Goal: Information Seeking & Learning: Learn about a topic

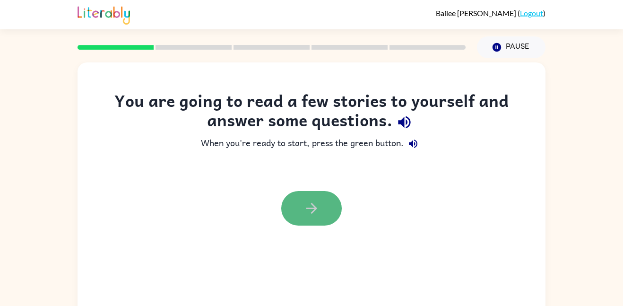
click at [299, 207] on button "button" at bounding box center [311, 208] width 61 height 35
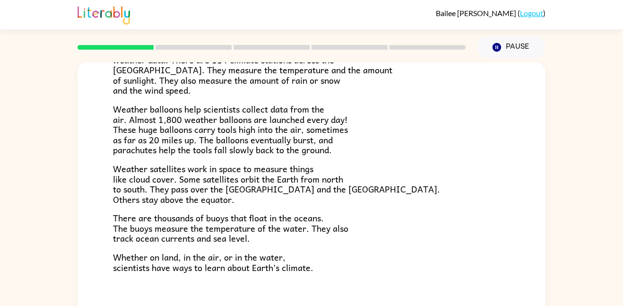
scroll to position [264, 0]
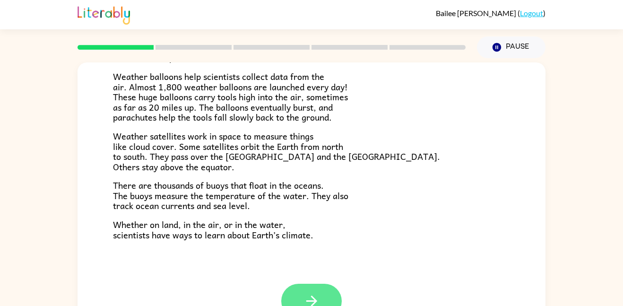
click at [320, 298] on icon "button" at bounding box center [311, 301] width 17 height 17
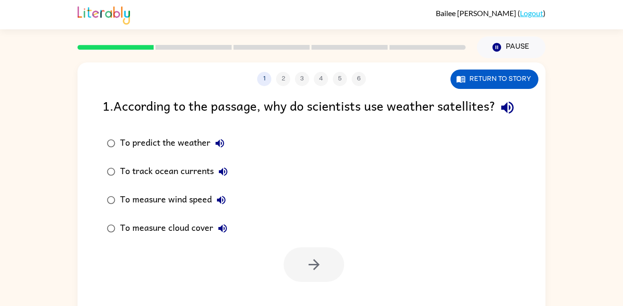
scroll to position [0, 0]
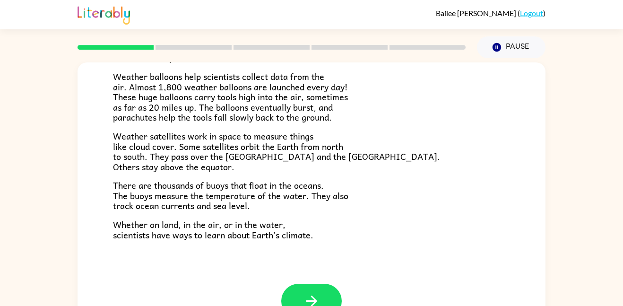
scroll to position [26, 0]
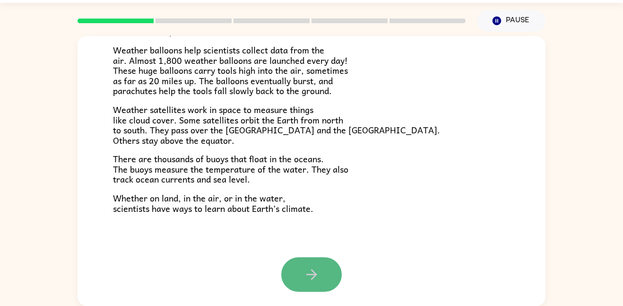
click at [316, 274] on icon "button" at bounding box center [311, 274] width 11 height 11
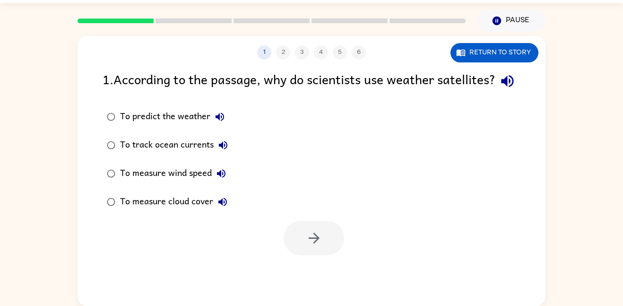
scroll to position [0, 0]
click at [171, 126] on div "To predict the weather" at bounding box center [174, 116] width 109 height 19
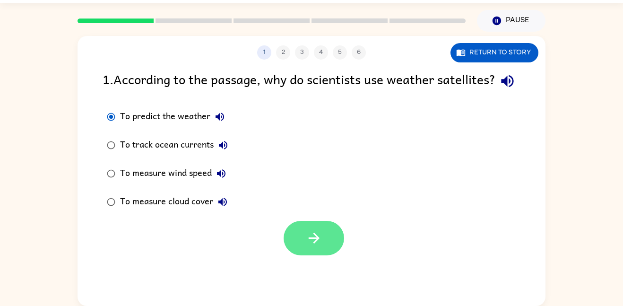
click at [307, 246] on icon "button" at bounding box center [314, 238] width 17 height 17
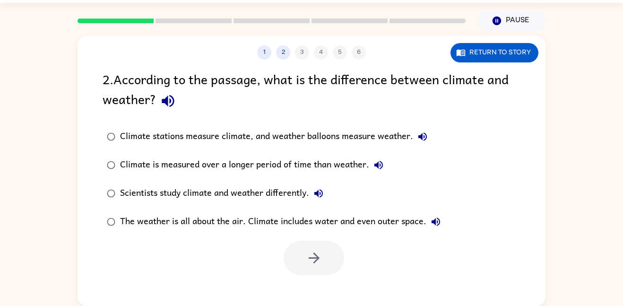
click at [274, 225] on div "The weather is all about the air. Climate includes water and even outer space." at bounding box center [282, 221] width 325 height 19
click at [306, 251] on icon "button" at bounding box center [314, 258] width 17 height 17
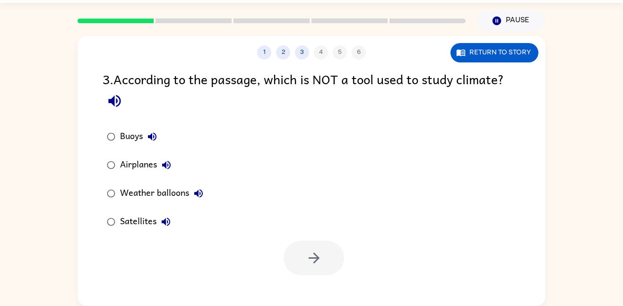
click at [129, 165] on div "Airplanes" at bounding box center [148, 165] width 56 height 19
click at [320, 251] on icon "button" at bounding box center [314, 258] width 17 height 17
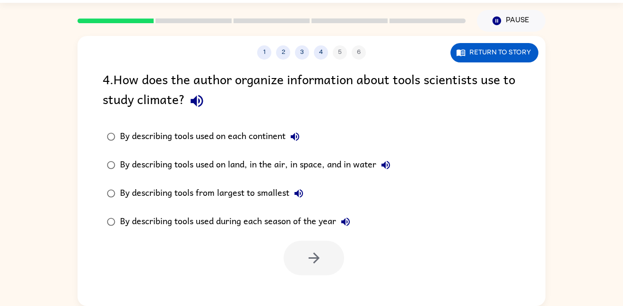
click at [266, 195] on div "By describing tools from largest to smallest" at bounding box center [214, 193] width 188 height 19
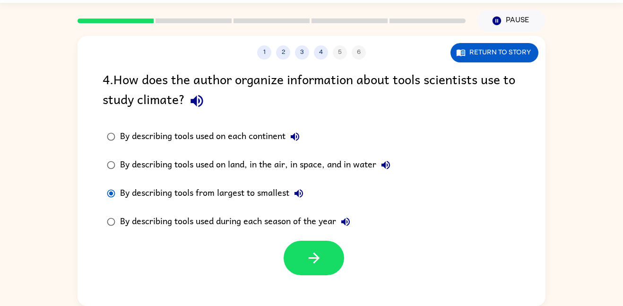
click at [262, 167] on div "By describing tools used on land, in the air, in space, and in water" at bounding box center [257, 165] width 275 height 19
click at [304, 259] on button "button" at bounding box center [314, 258] width 61 height 35
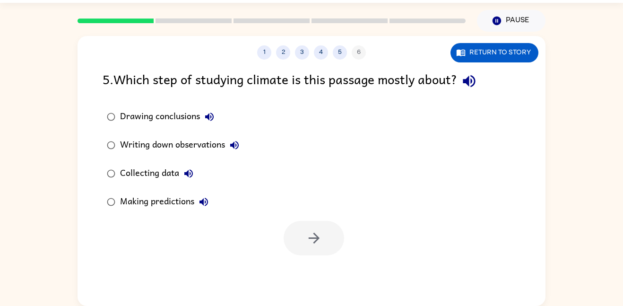
click at [159, 175] on div "Collecting data" at bounding box center [159, 173] width 78 height 19
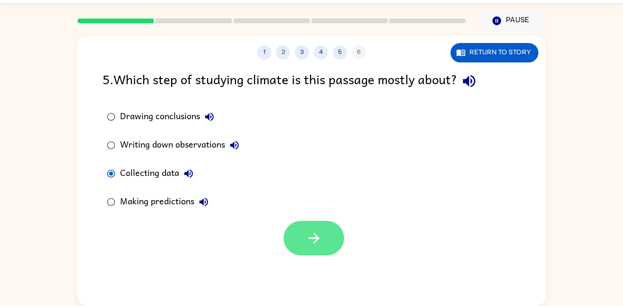
click at [309, 241] on icon "button" at bounding box center [314, 238] width 17 height 17
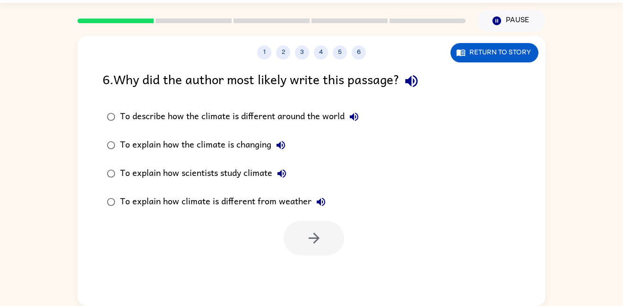
click at [225, 176] on div "To explain how scientists study climate" at bounding box center [205, 173] width 171 height 19
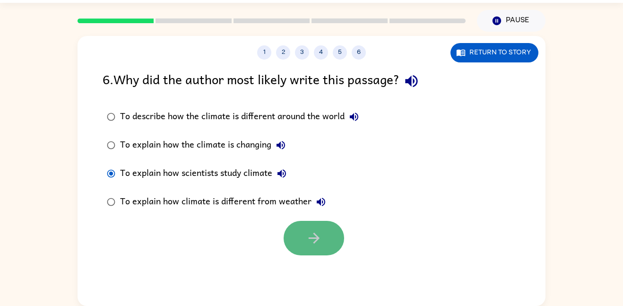
click at [312, 238] on icon "button" at bounding box center [313, 238] width 11 height 11
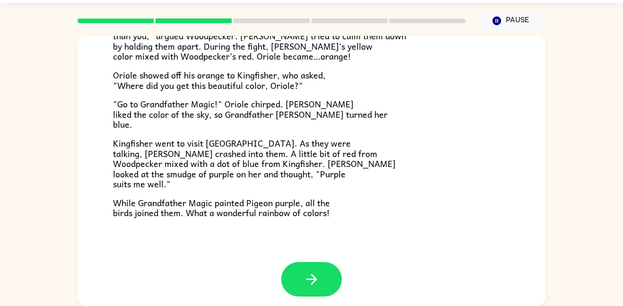
scroll to position [244, 0]
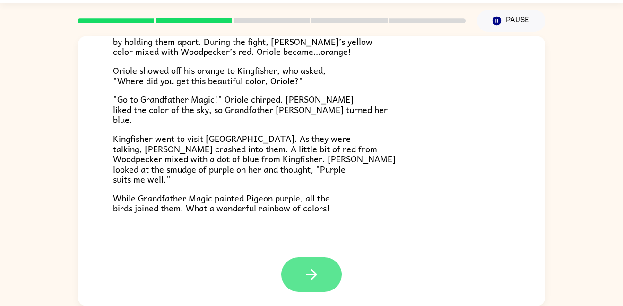
click at [320, 278] on button "button" at bounding box center [311, 274] width 61 height 35
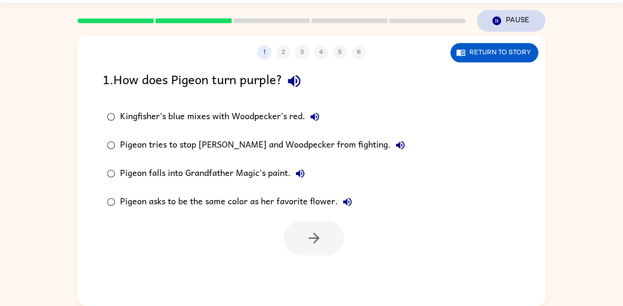
click at [511, 17] on button "Pause Pause" at bounding box center [511, 21] width 69 height 22
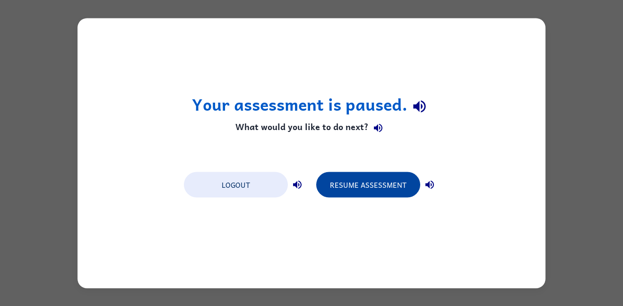
click at [345, 185] on button "Resume Assessment" at bounding box center [368, 185] width 104 height 26
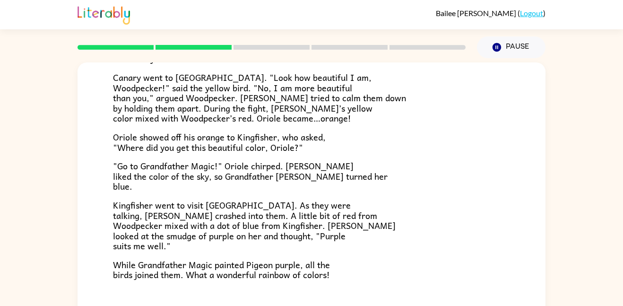
scroll to position [244, 0]
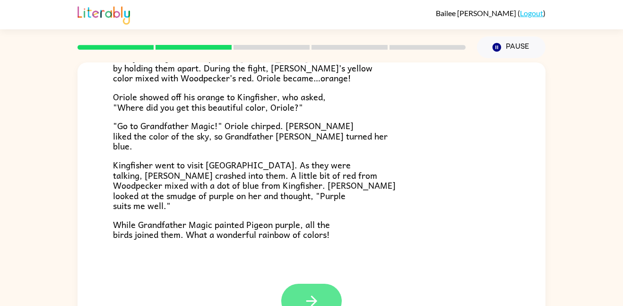
click at [326, 294] on button "button" at bounding box center [311, 301] width 61 height 35
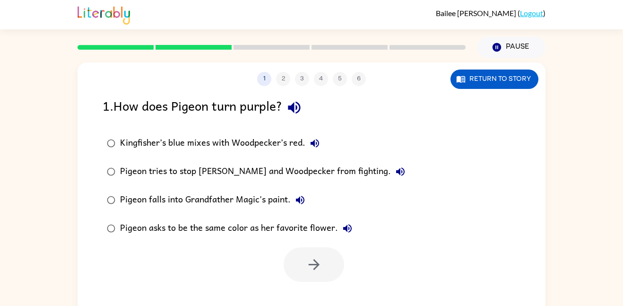
scroll to position [0, 0]
click at [512, 80] on button "Return to story" at bounding box center [494, 78] width 88 height 19
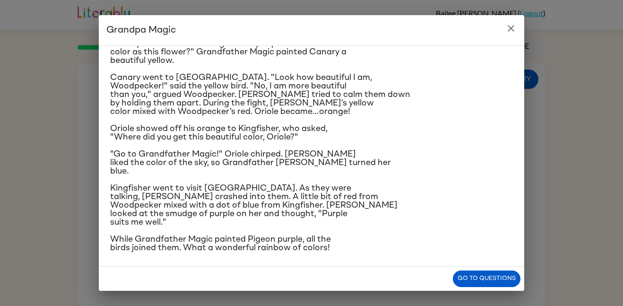
scroll to position [124, 0]
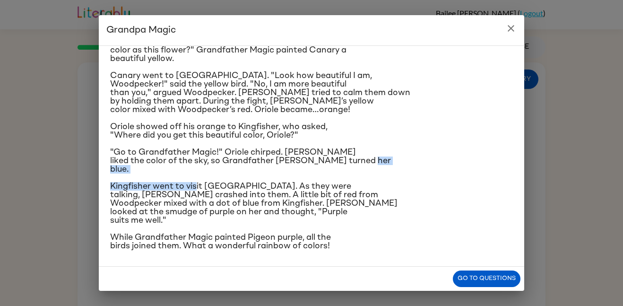
drag, startPoint x: 195, startPoint y: 186, endPoint x: 206, endPoint y: 170, distance: 19.4
click at [206, 170] on div "Once upon a time, all birds were white. "Make me beautiful, Grandfather Magic,"…" at bounding box center [311, 90] width 403 height 320
click at [67, 137] on div "Grandpa Magic Once upon a time, all birds were white. "Make me beautiful, Grand…" at bounding box center [311, 153] width 623 height 306
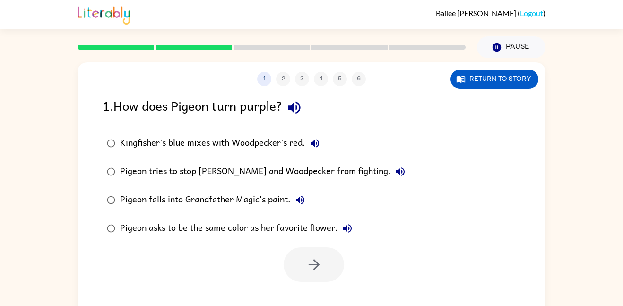
click at [200, 139] on div "Kingfisher’s blue mixes with Woodpecker’s red." at bounding box center [222, 143] width 204 height 19
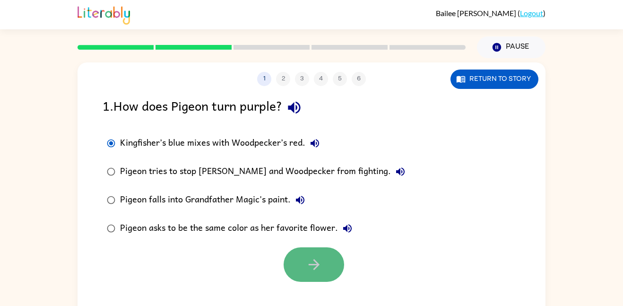
click at [296, 276] on button "button" at bounding box center [314, 264] width 61 height 35
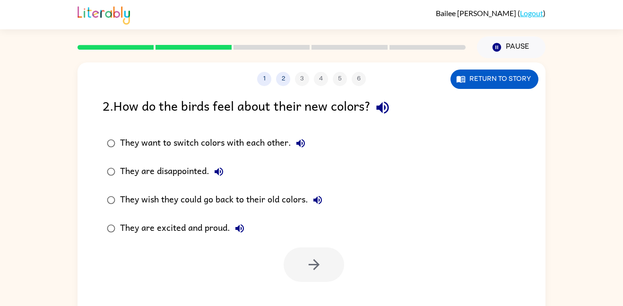
click at [189, 147] on div "They want to switch colors with each other." at bounding box center [215, 143] width 190 height 19
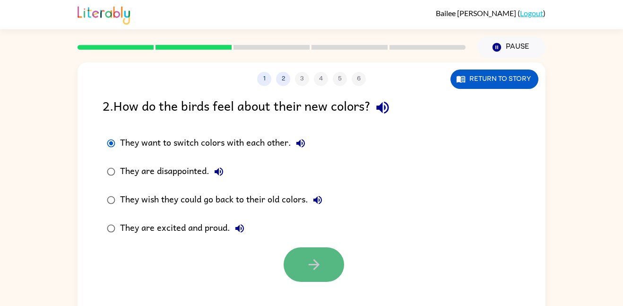
click at [325, 269] on button "button" at bounding box center [314, 264] width 61 height 35
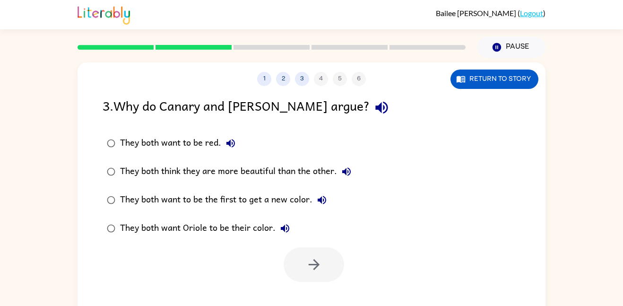
click at [258, 173] on div "They both think they are more beautiful than the other." at bounding box center [238, 171] width 236 height 19
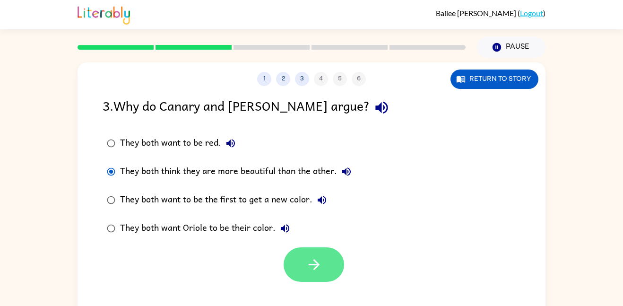
click at [319, 260] on icon "button" at bounding box center [314, 264] width 17 height 17
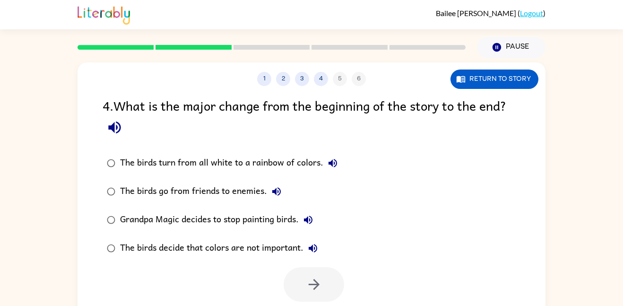
click at [260, 161] on div "The birds turn from all white to a rainbow of colors." at bounding box center [231, 163] width 222 height 19
click at [301, 279] on button "button" at bounding box center [314, 284] width 61 height 35
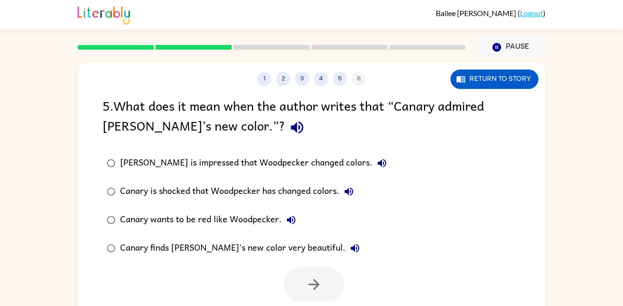
click at [228, 216] on div "Canary wants to be red like Woodpecker." at bounding box center [210, 219] width 181 height 19
click at [303, 286] on button "button" at bounding box center [314, 284] width 61 height 35
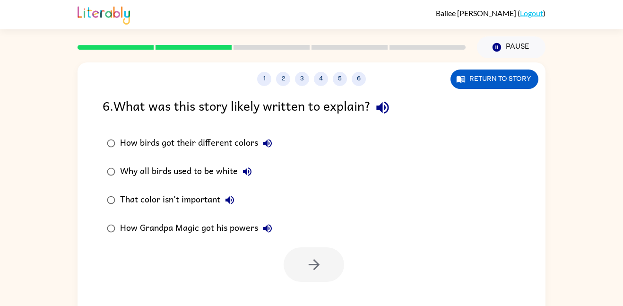
click at [196, 199] on div "That color isn't important" at bounding box center [179, 199] width 119 height 19
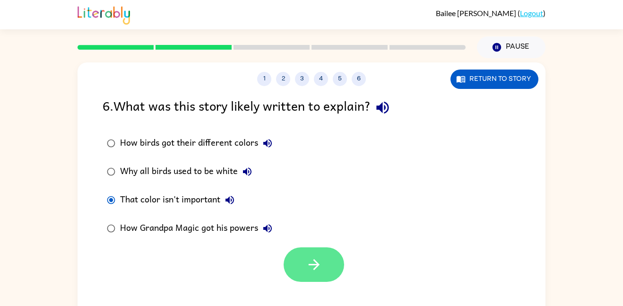
click at [297, 270] on button "button" at bounding box center [314, 264] width 61 height 35
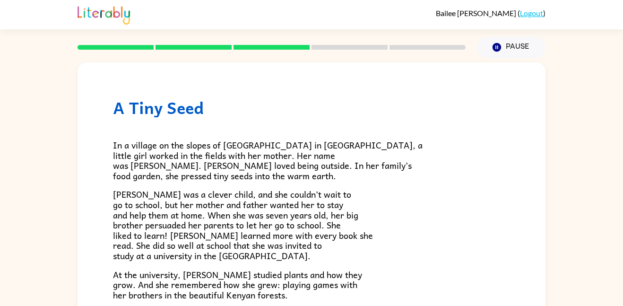
scroll to position [266, 0]
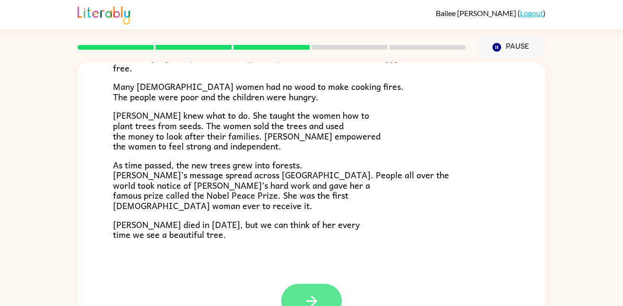
click at [337, 300] on button "button" at bounding box center [311, 301] width 61 height 35
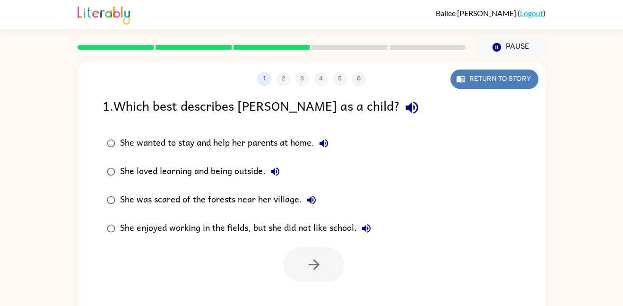
click at [519, 79] on button "Return to story" at bounding box center [494, 78] width 88 height 19
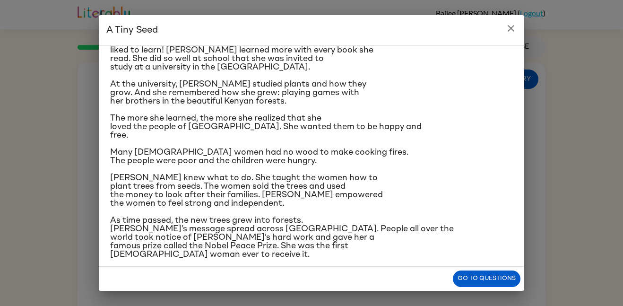
scroll to position [107, 0]
click at [490, 275] on button "Go to questions" at bounding box center [487, 278] width 68 height 17
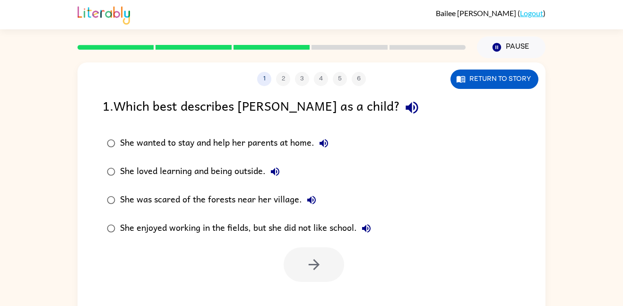
click at [243, 173] on div "She loved learning and being outside." at bounding box center [202, 171] width 164 height 19
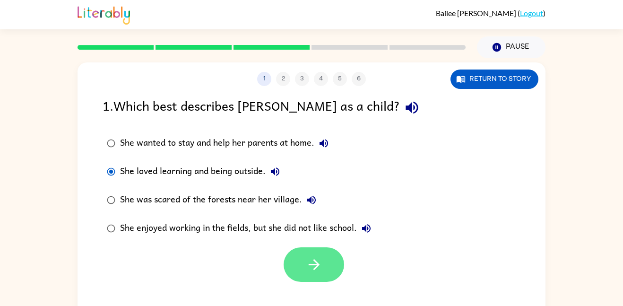
click at [303, 260] on button "button" at bounding box center [314, 264] width 61 height 35
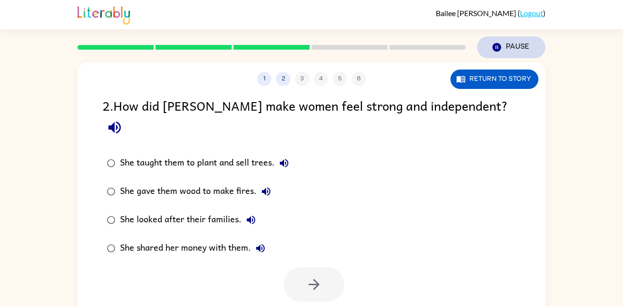
click at [507, 43] on button "Pause Pause" at bounding box center [511, 47] width 69 height 22
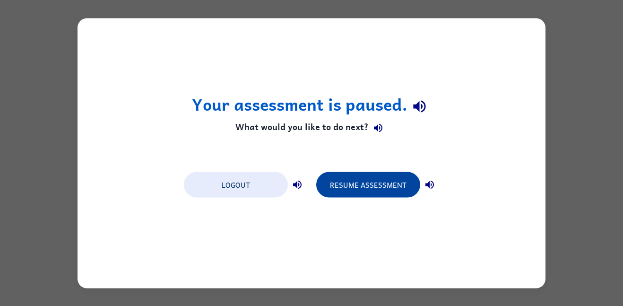
click at [351, 197] on button "Resume Assessment" at bounding box center [368, 185] width 104 height 26
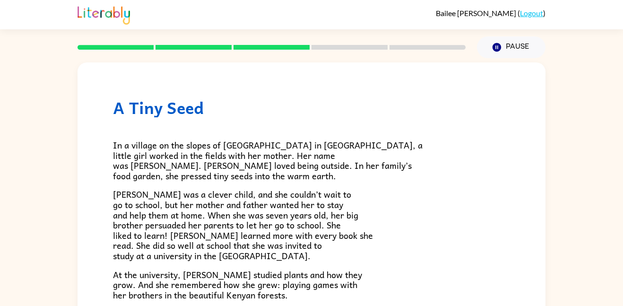
scroll to position [266, 0]
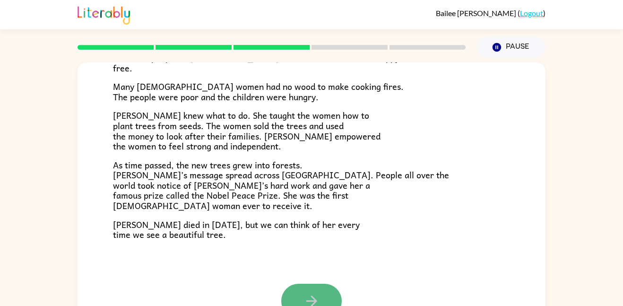
click at [323, 287] on button "button" at bounding box center [311, 301] width 61 height 35
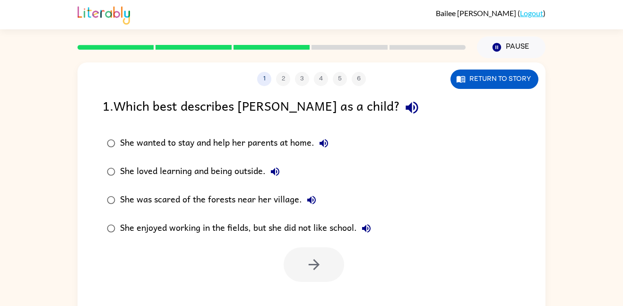
click at [207, 170] on div "She loved learning and being outside." at bounding box center [202, 171] width 164 height 19
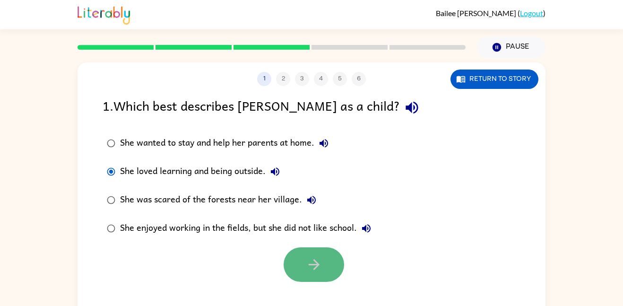
click at [291, 267] on button "button" at bounding box center [314, 264] width 61 height 35
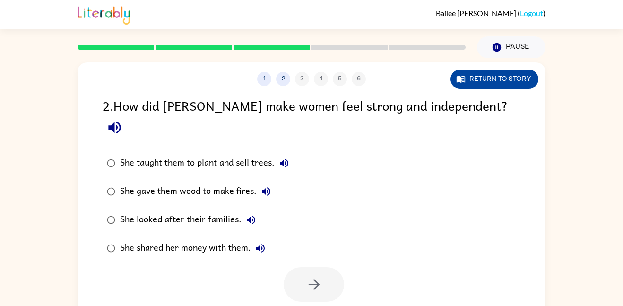
click at [484, 80] on button "Return to story" at bounding box center [494, 78] width 88 height 19
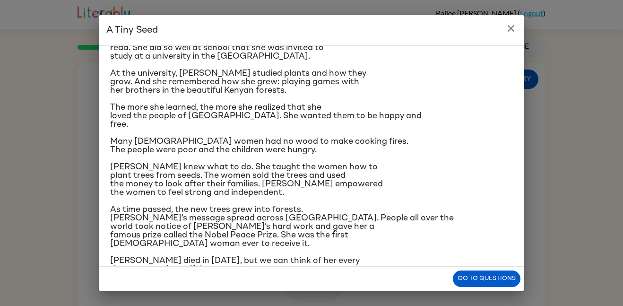
scroll to position [141, 0]
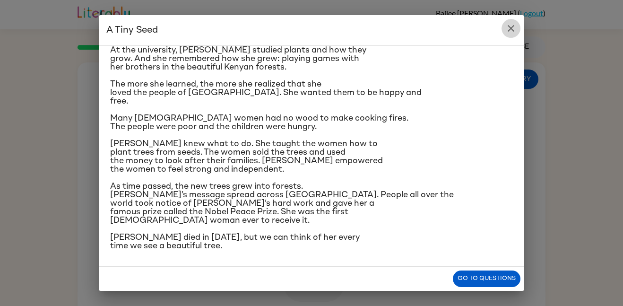
click at [507, 32] on icon "close" at bounding box center [510, 28] width 11 height 11
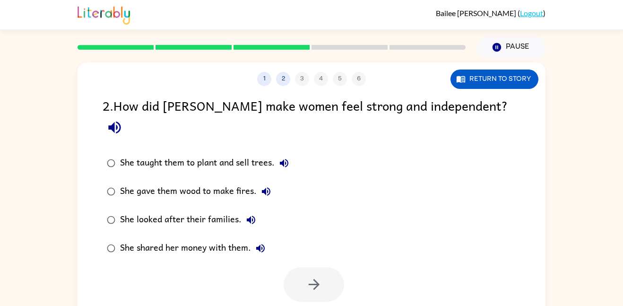
click at [218, 210] on div "She looked after their families." at bounding box center [190, 219] width 140 height 19
click at [300, 267] on button "button" at bounding box center [314, 284] width 61 height 35
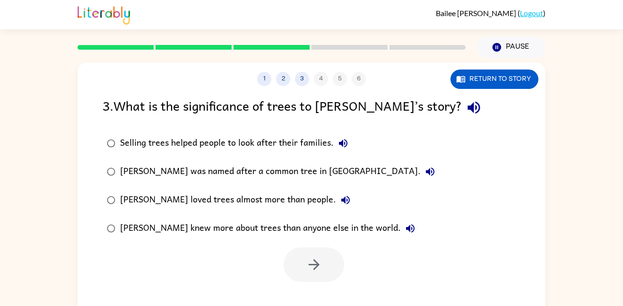
click at [229, 204] on div "Wangari loved trees almost more than people." at bounding box center [237, 199] width 235 height 19
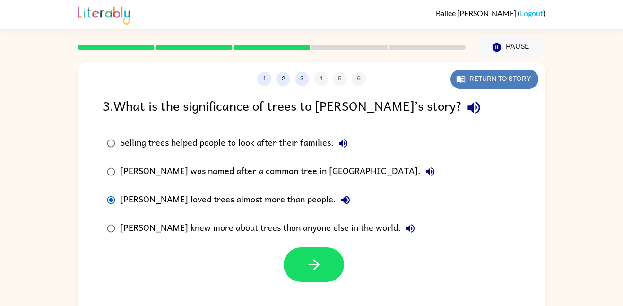
click at [493, 77] on button "Return to story" at bounding box center [494, 78] width 88 height 19
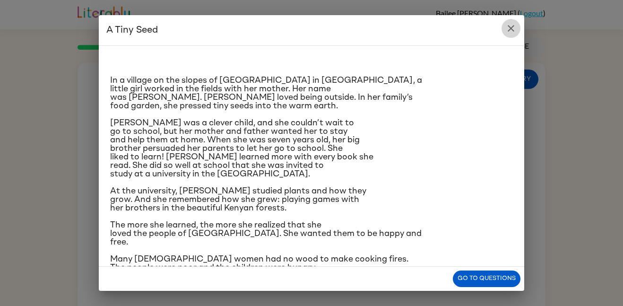
click at [505, 26] on icon "close" at bounding box center [510, 28] width 11 height 11
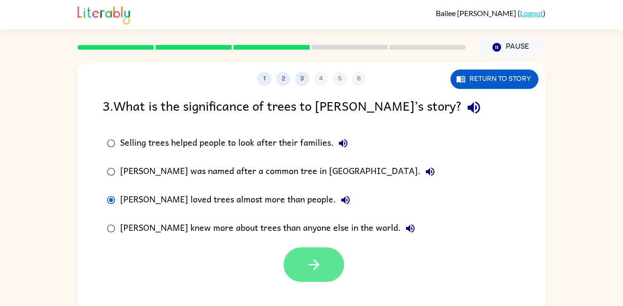
click at [316, 260] on icon "button" at bounding box center [314, 264] width 17 height 17
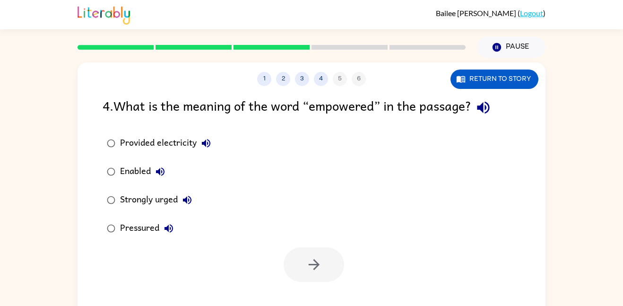
click at [134, 195] on div "Strongly urged" at bounding box center [158, 199] width 77 height 19
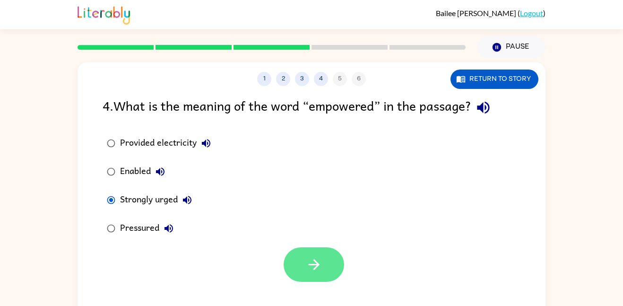
click at [298, 270] on button "button" at bounding box center [314, 264] width 61 height 35
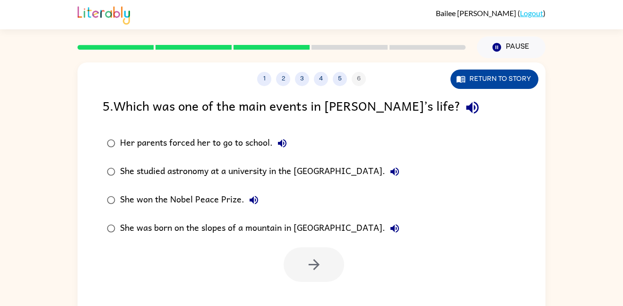
click at [499, 75] on button "Return to story" at bounding box center [494, 78] width 88 height 19
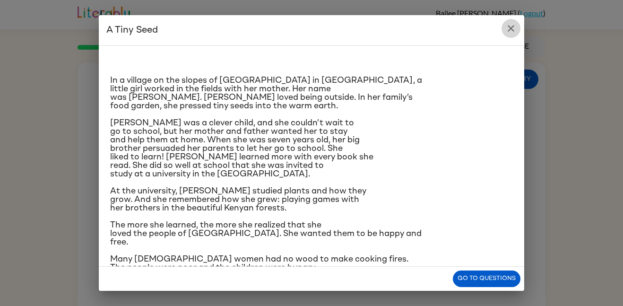
click at [512, 35] on button "close" at bounding box center [510, 28] width 19 height 19
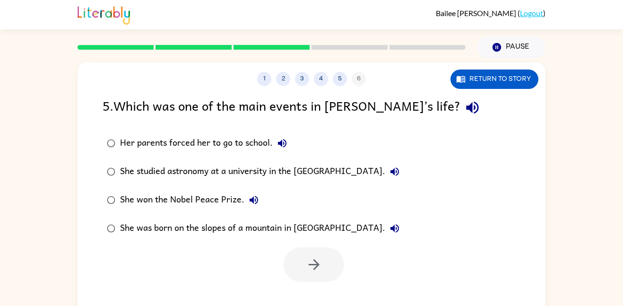
click at [189, 202] on div "She won the Nobel Peace Prize." at bounding box center [191, 199] width 143 height 19
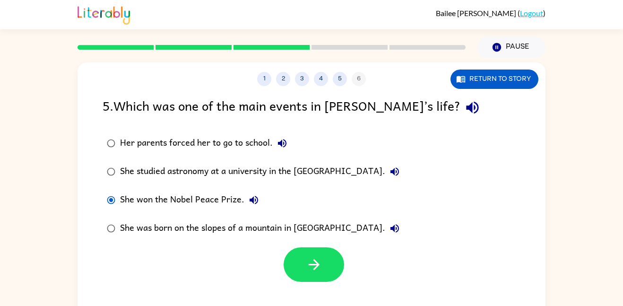
click at [230, 168] on div "She studied astronomy at a university in the United States of America." at bounding box center [262, 171] width 284 height 19
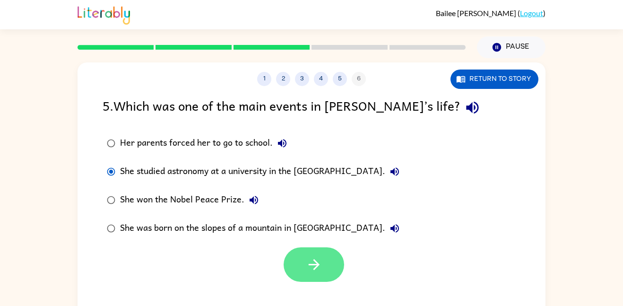
click at [327, 264] on button "button" at bounding box center [314, 264] width 61 height 35
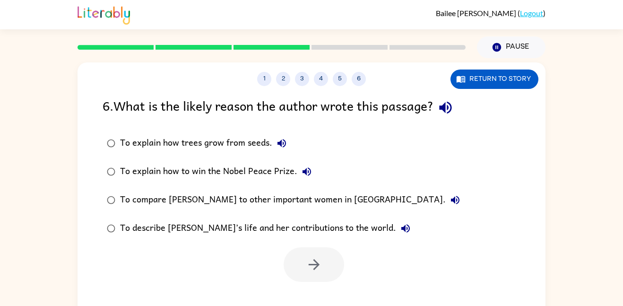
click at [223, 143] on div "To explain how trees grow from seeds." at bounding box center [205, 143] width 171 height 19
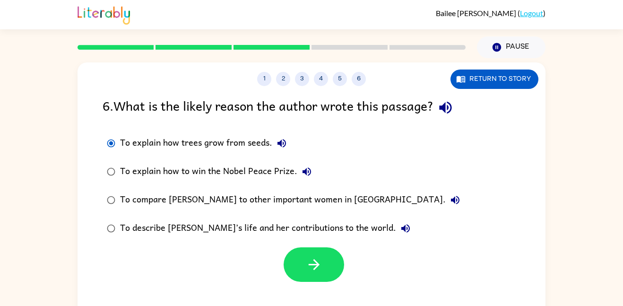
click at [269, 228] on div "To describe Wangari’s life and her contributions to the world." at bounding box center [267, 228] width 295 height 19
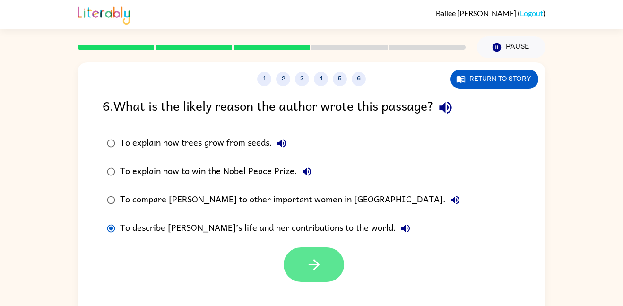
click at [320, 273] on button "button" at bounding box center [314, 264] width 61 height 35
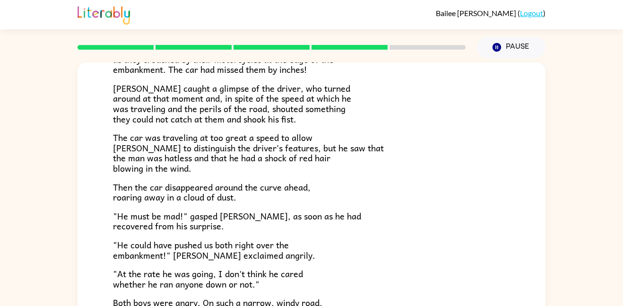
scroll to position [262, 0]
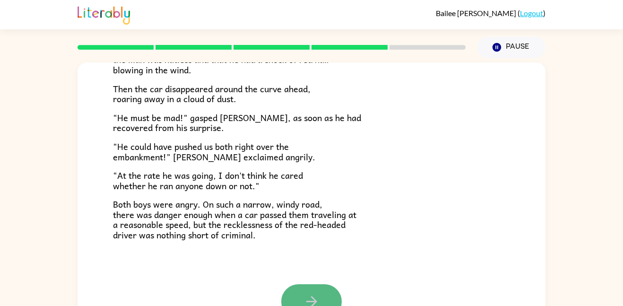
click at [322, 297] on button "button" at bounding box center [311, 301] width 61 height 35
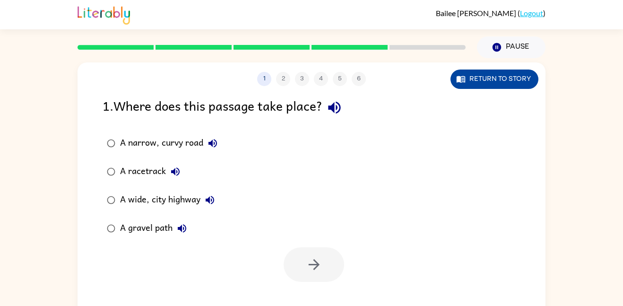
click at [518, 73] on button "Return to story" at bounding box center [494, 78] width 88 height 19
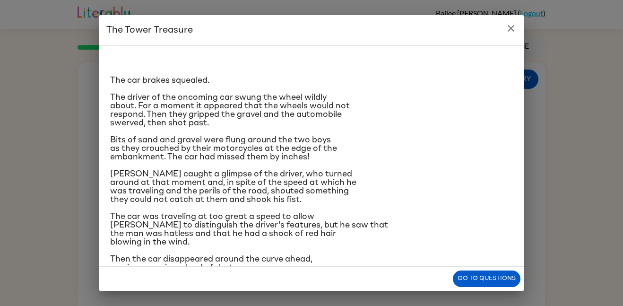
scroll to position [27, 0]
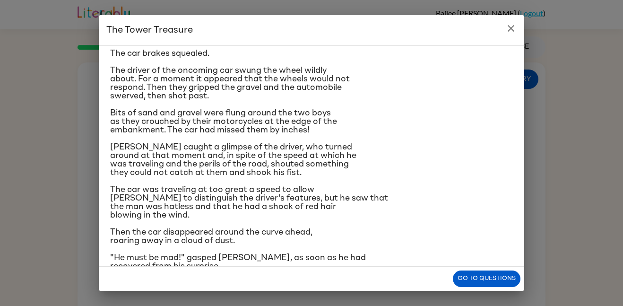
click at [511, 25] on icon "close" at bounding box center [510, 28] width 11 height 11
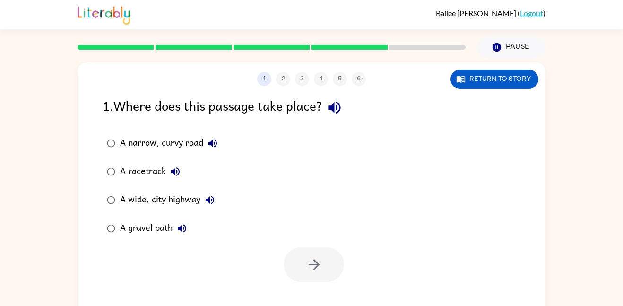
click at [138, 225] on div "A gravel path" at bounding box center [155, 228] width 71 height 19
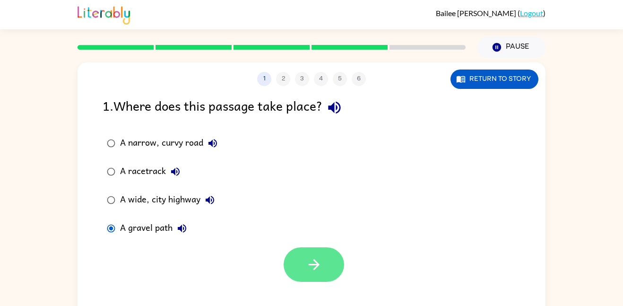
click at [321, 276] on button "button" at bounding box center [314, 264] width 61 height 35
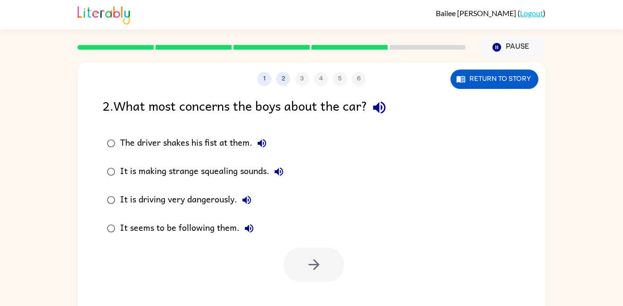
click at [214, 170] on div "It is making strange squealing sounds." at bounding box center [204, 171] width 168 height 19
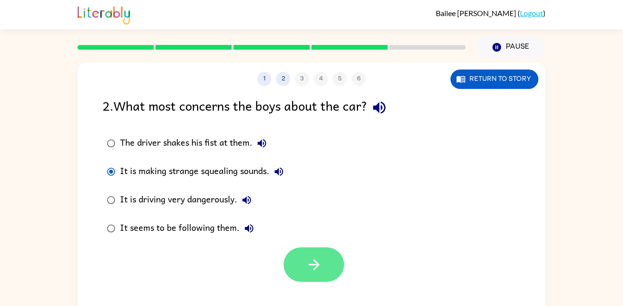
click at [293, 262] on button "button" at bounding box center [314, 264] width 61 height 35
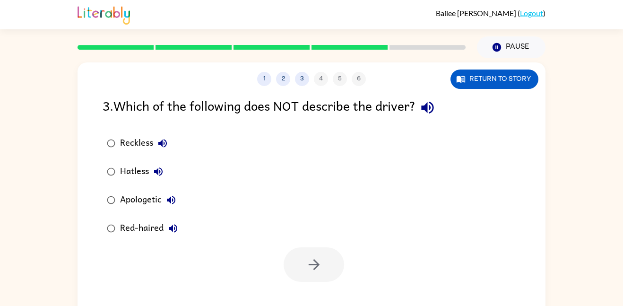
click at [144, 203] on div "Apologetic" at bounding box center [150, 199] width 61 height 19
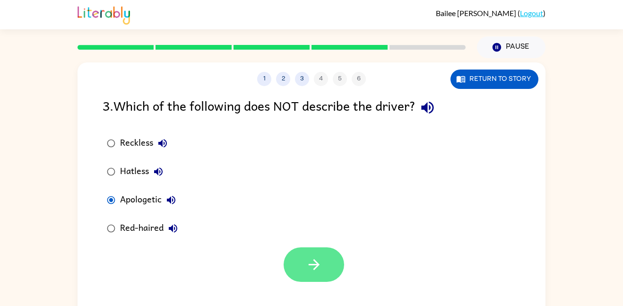
click at [330, 272] on button "button" at bounding box center [314, 264] width 61 height 35
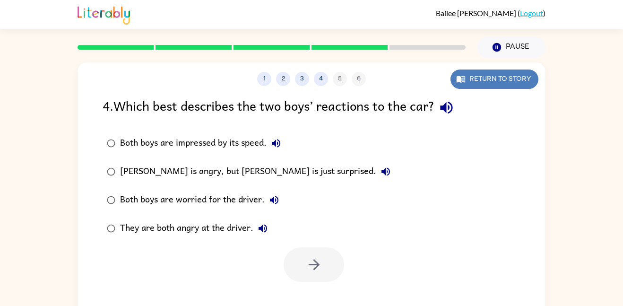
click at [460, 81] on icon "button" at bounding box center [461, 79] width 9 height 7
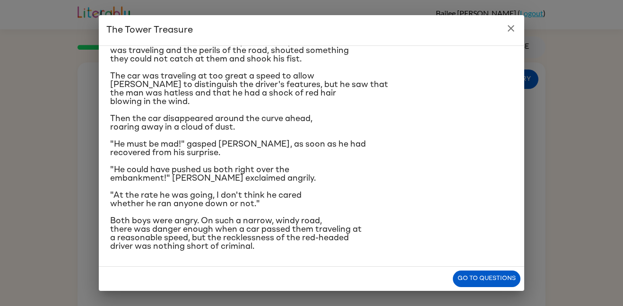
scroll to position [141, 0]
click at [506, 30] on icon "close" at bounding box center [510, 28] width 11 height 11
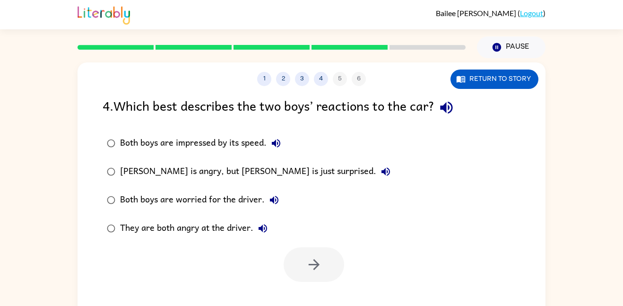
click at [216, 223] on div "They are both angry at the driver." at bounding box center [196, 228] width 152 height 19
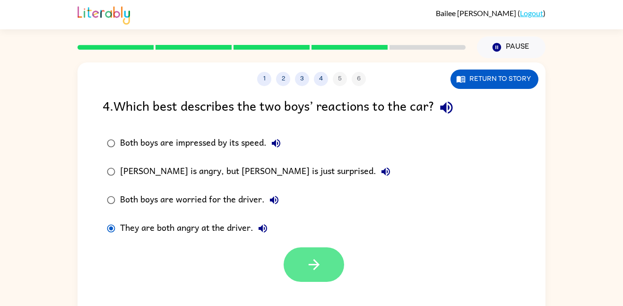
click at [303, 273] on button "button" at bounding box center [314, 264] width 61 height 35
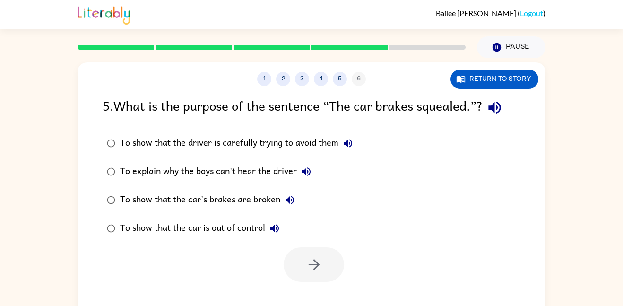
click at [240, 200] on div "To show that the car's brakes are broken" at bounding box center [209, 199] width 179 height 19
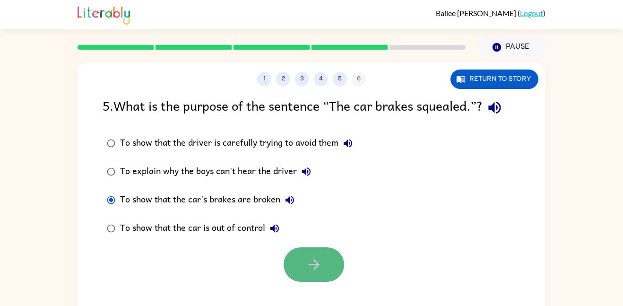
click at [304, 260] on button "button" at bounding box center [314, 264] width 61 height 35
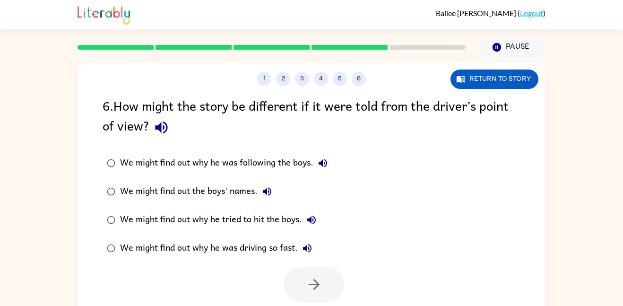
click at [211, 250] on div "We might find out why he was driving so fast." at bounding box center [218, 248] width 197 height 19
click at [303, 275] on button "button" at bounding box center [314, 284] width 61 height 35
